Goal: Task Accomplishment & Management: Complete application form

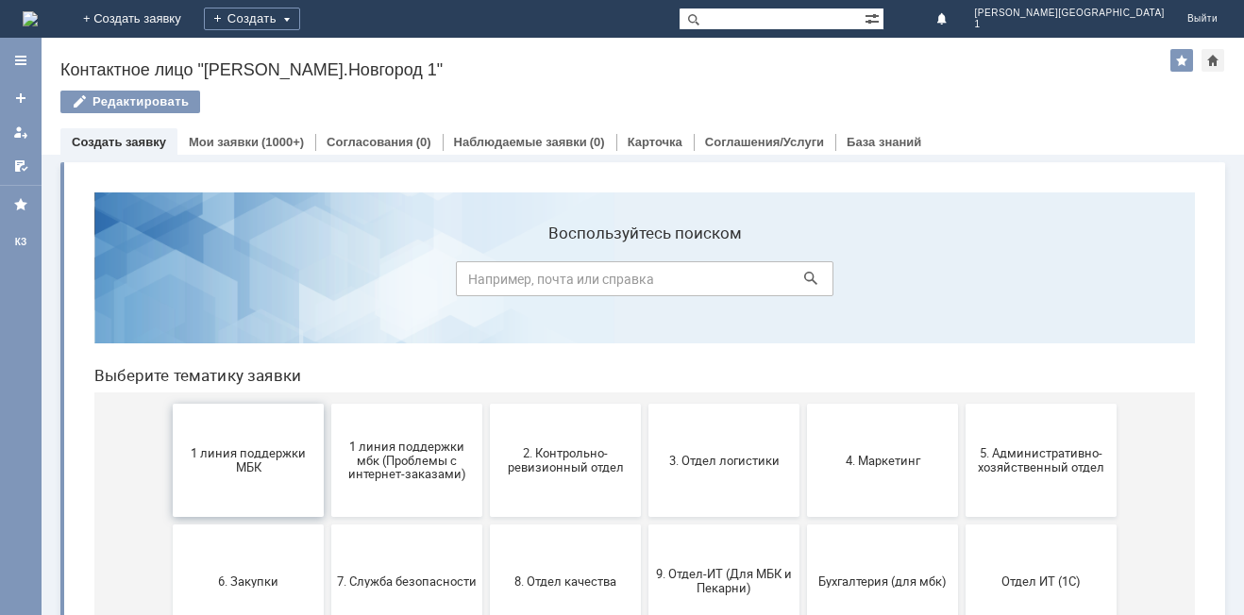
click at [214, 453] on span "1 линия поддержки МБК" at bounding box center [248, 460] width 140 height 28
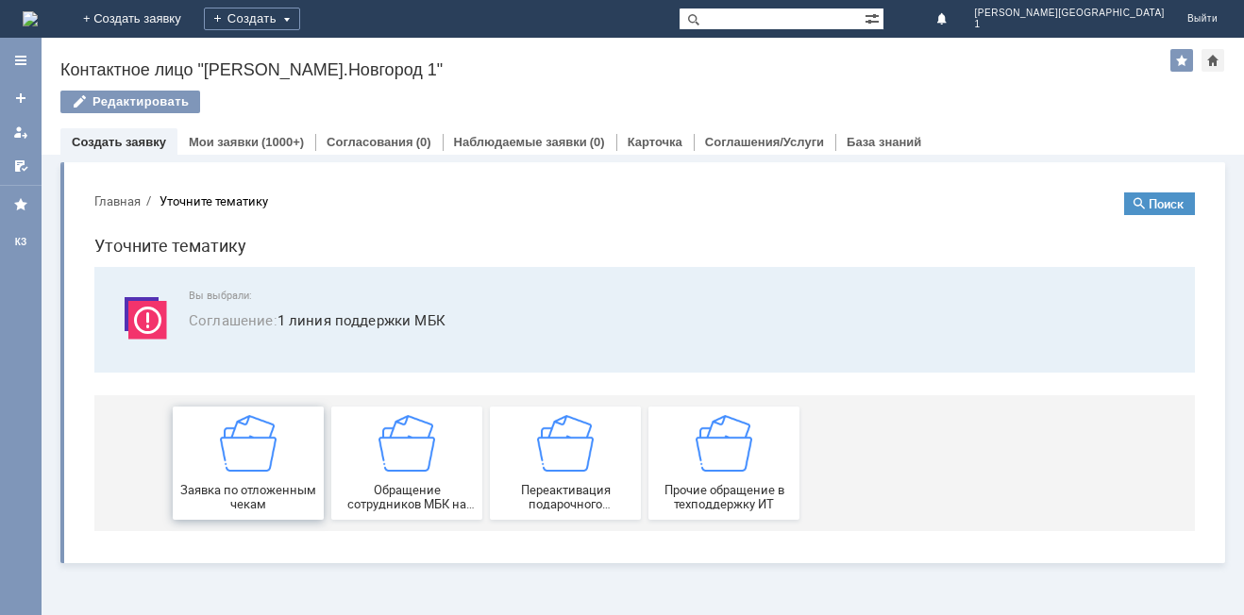
click at [215, 454] on div "Заявка по отложенным чекам" at bounding box center [248, 463] width 140 height 96
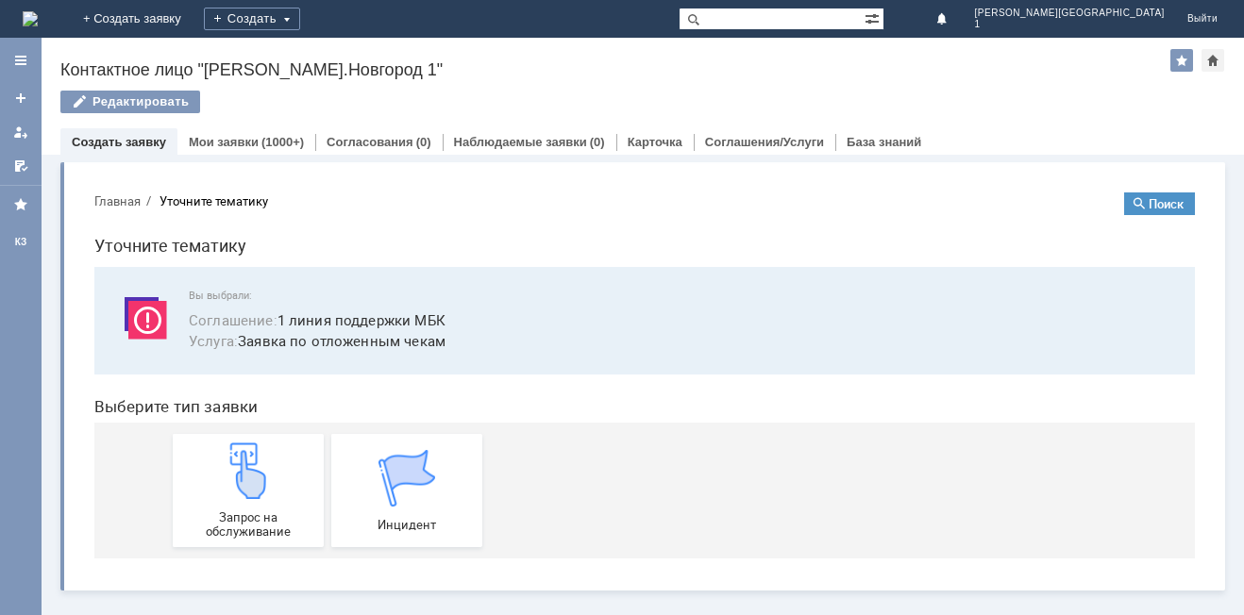
click at [215, 454] on div "Запрос на обслуживание" at bounding box center [248, 491] width 140 height 96
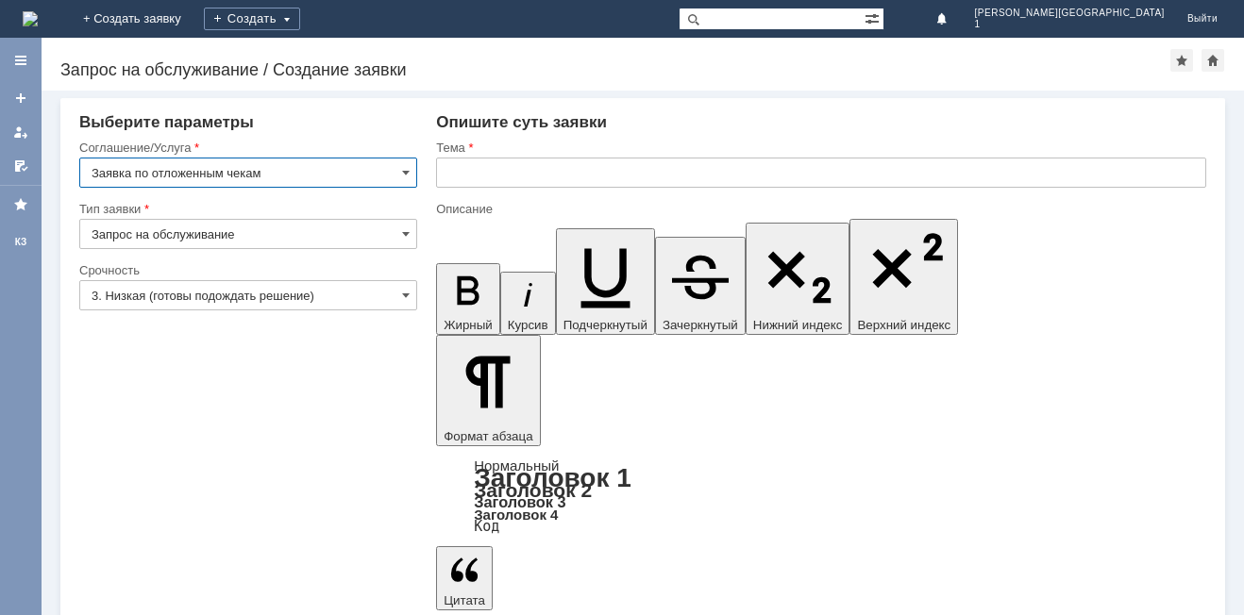
click at [180, 305] on input "3. Низкая (готовы подождать решение)" at bounding box center [248, 295] width 338 height 30
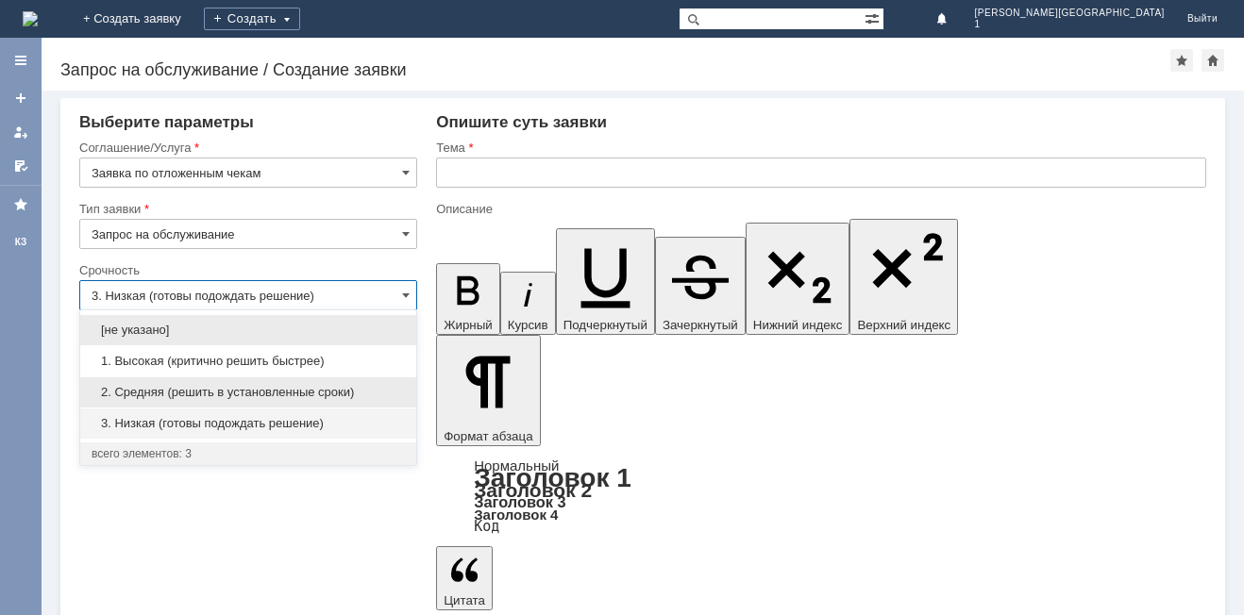
click at [170, 394] on span "2. Средняя (решить в установленные сроки)" at bounding box center [248, 392] width 313 height 15
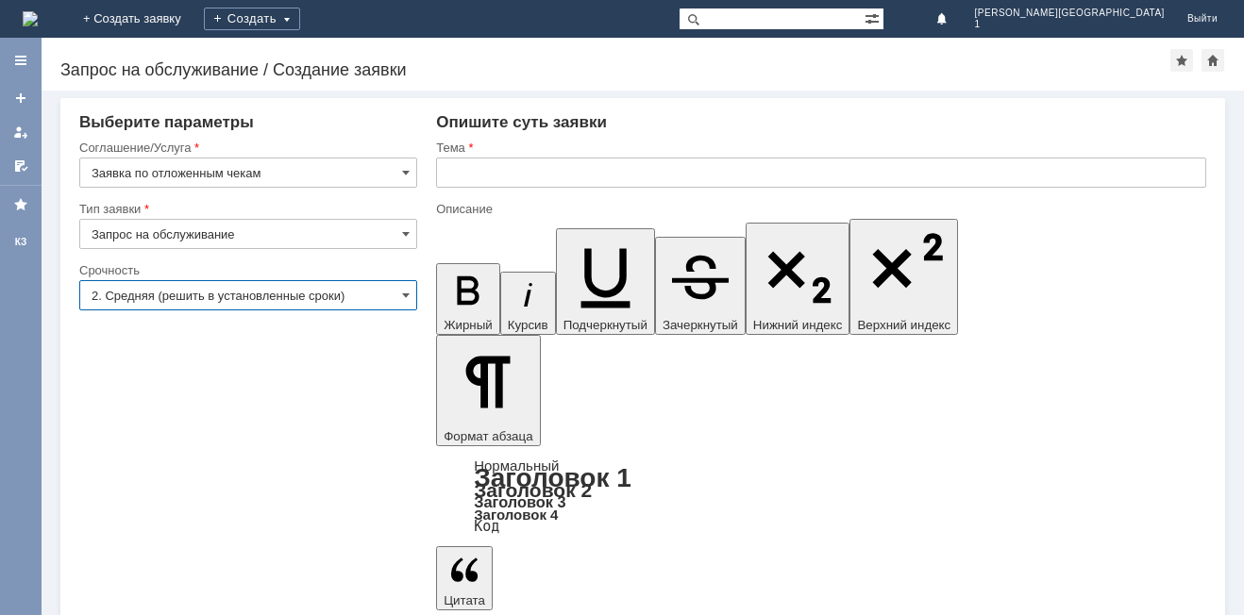
type input "2. Средняя (решить в установленные сроки)"
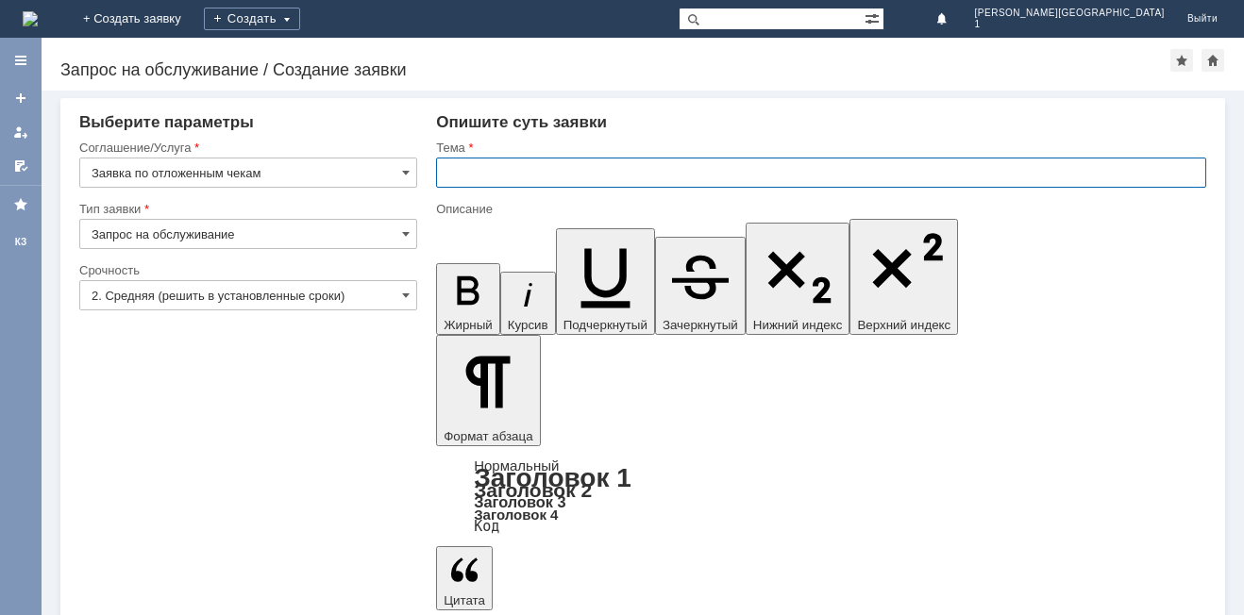
click at [521, 172] on input "text" at bounding box center [821, 173] width 770 height 30
type input "Отложенный чек"
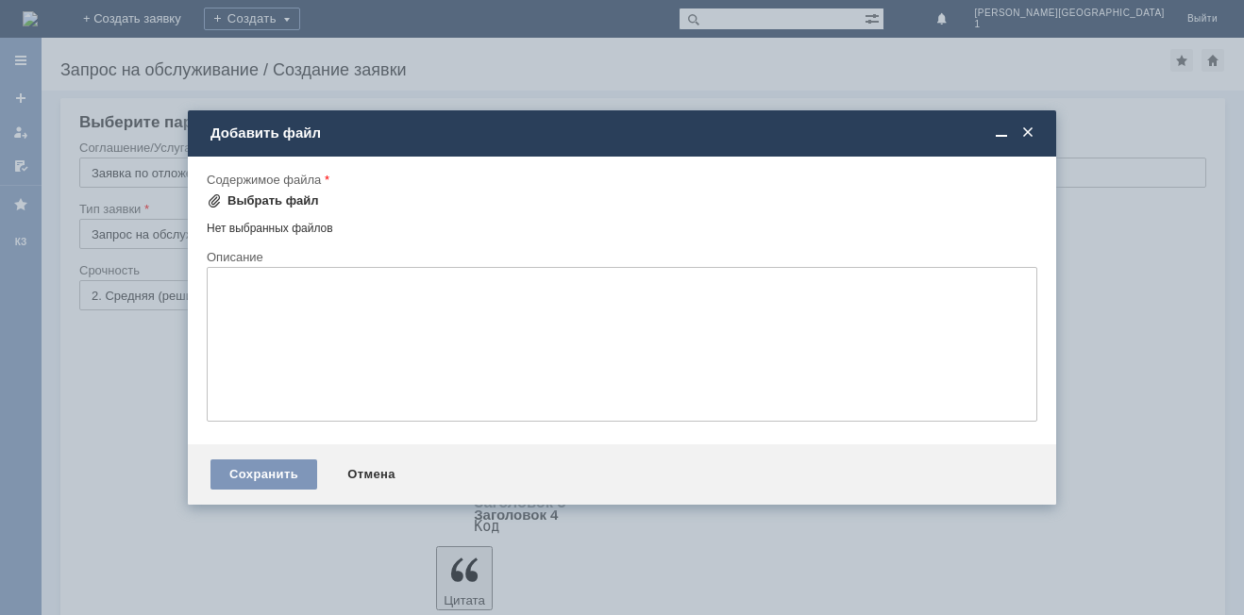
click at [266, 207] on div "Выбрать файл" at bounding box center [273, 200] width 92 height 15
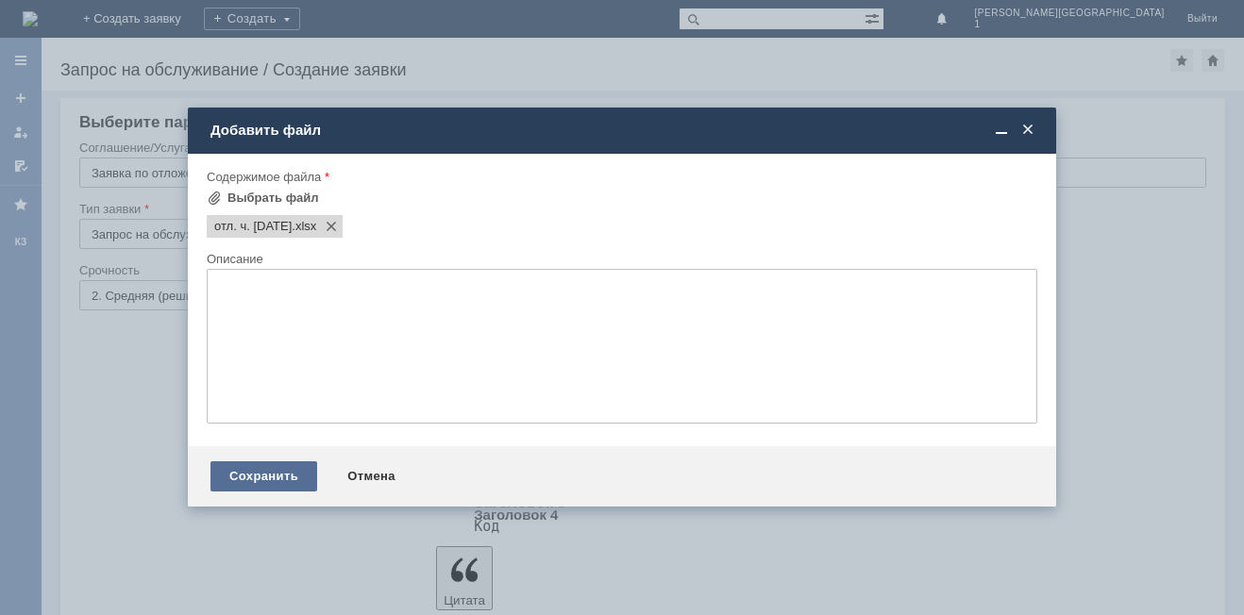
click at [265, 483] on div "Сохранить" at bounding box center [263, 476] width 107 height 30
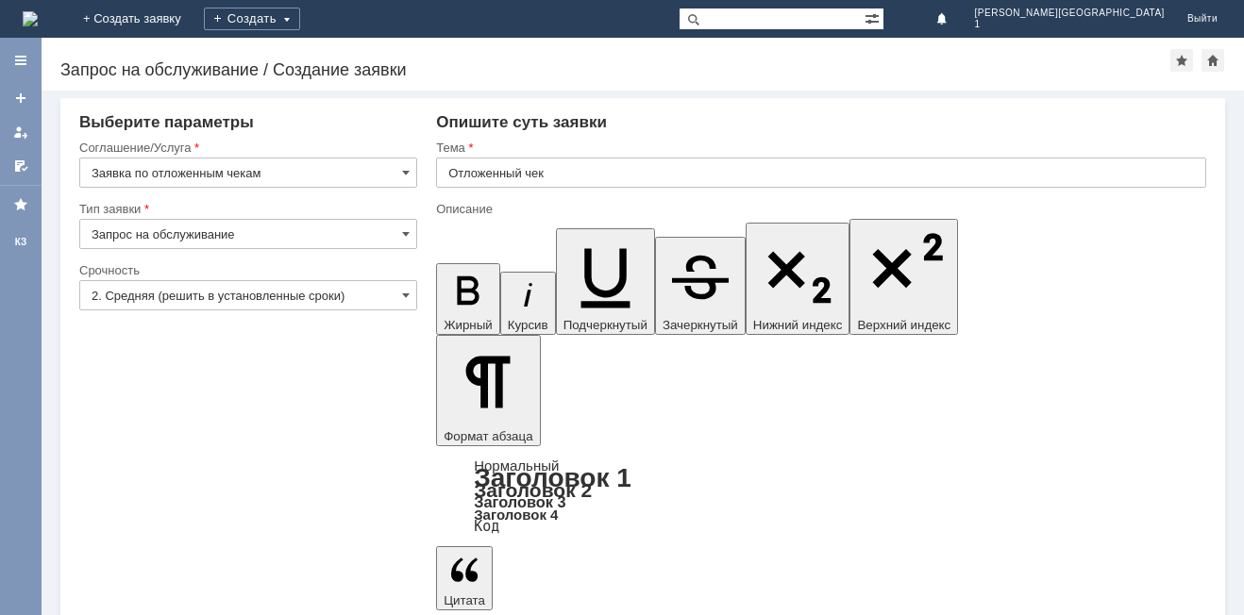
drag, startPoint x: 106, startPoint y: 536, endPoint x: 121, endPoint y: 534, distance: 15.2
